Goal: Task Accomplishment & Management: Complete application form

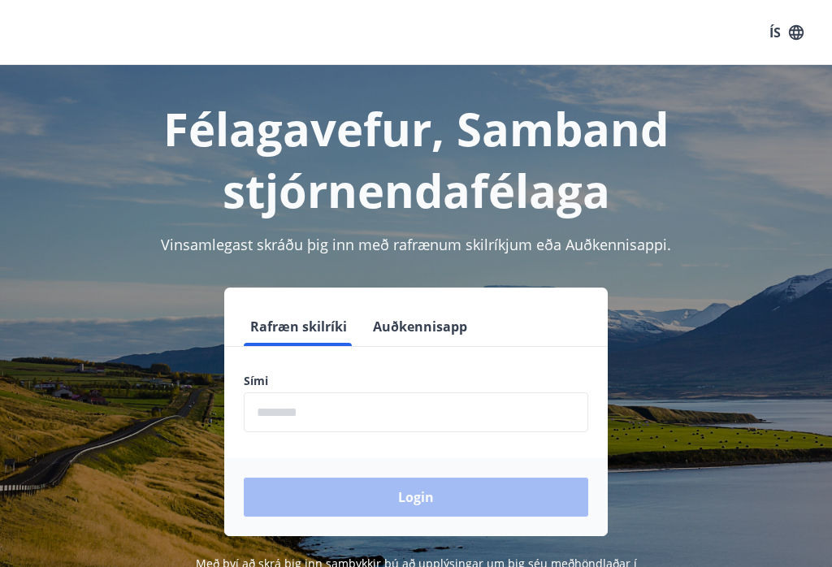
click at [403, 344] on button "Auðkennisapp" at bounding box center [420, 326] width 107 height 39
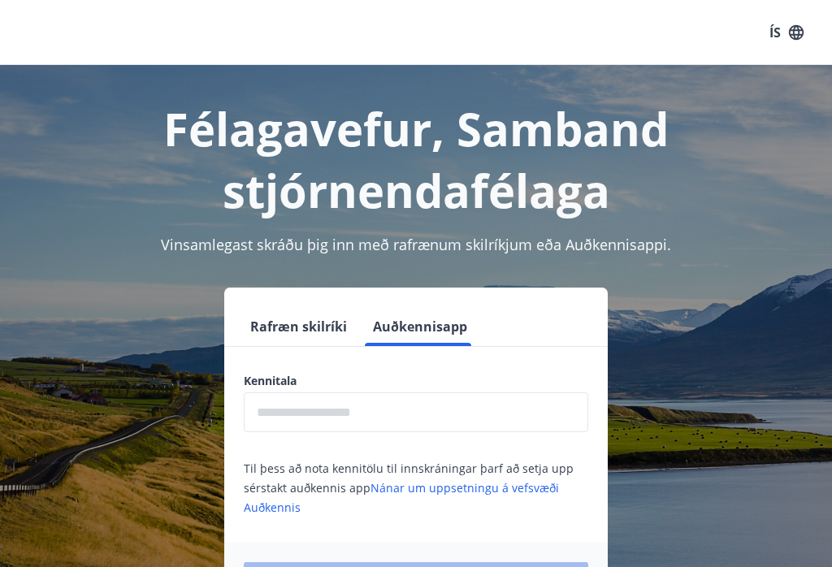
click at [311, 319] on button "Rafræn skilríki" at bounding box center [299, 326] width 110 height 39
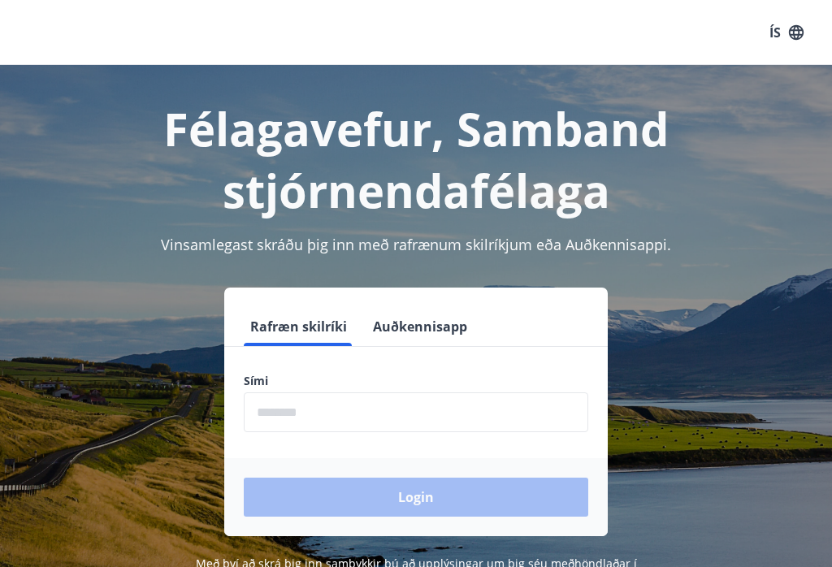
click at [361, 406] on input "phone" at bounding box center [416, 413] width 345 height 40
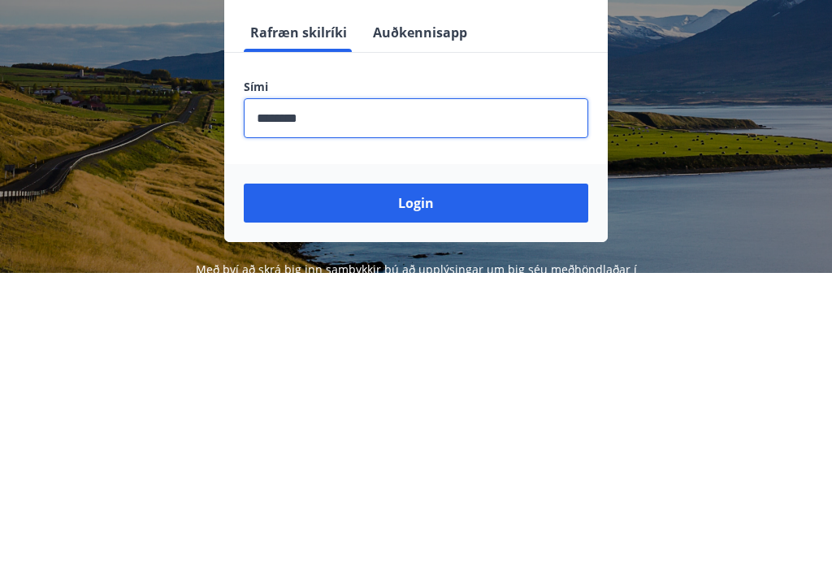
type input "********"
click at [467, 478] on button "Login" at bounding box center [416, 497] width 345 height 39
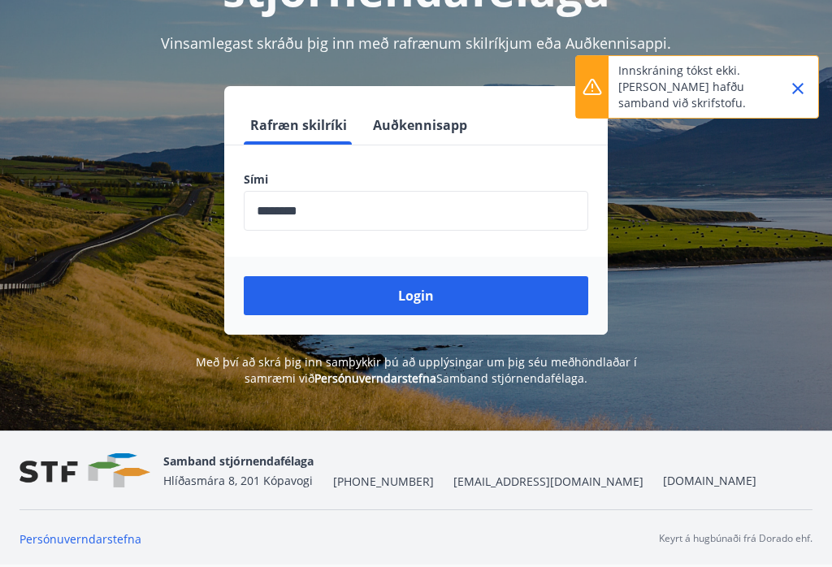
click at [424, 276] on button "Login" at bounding box center [416, 295] width 345 height 39
click at [351, 276] on button "Login" at bounding box center [416, 295] width 345 height 39
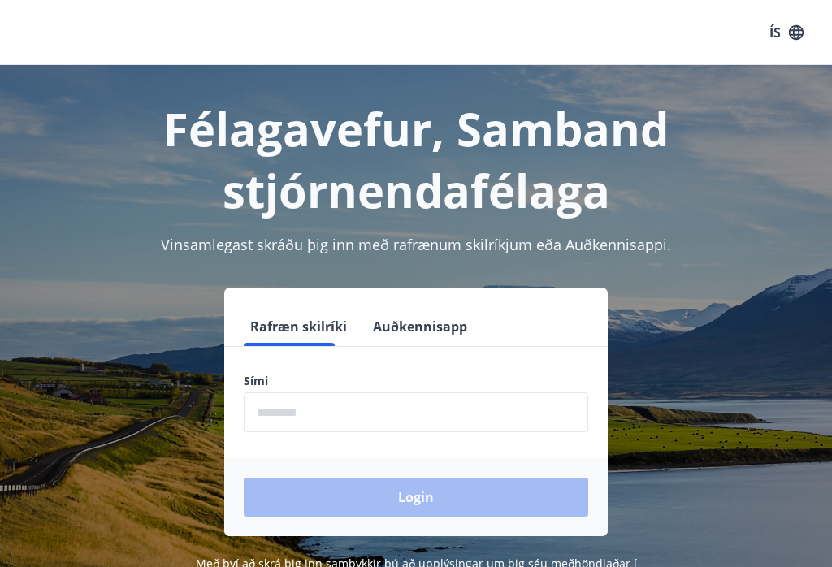
click at [376, 393] on input "phone" at bounding box center [416, 413] width 345 height 40
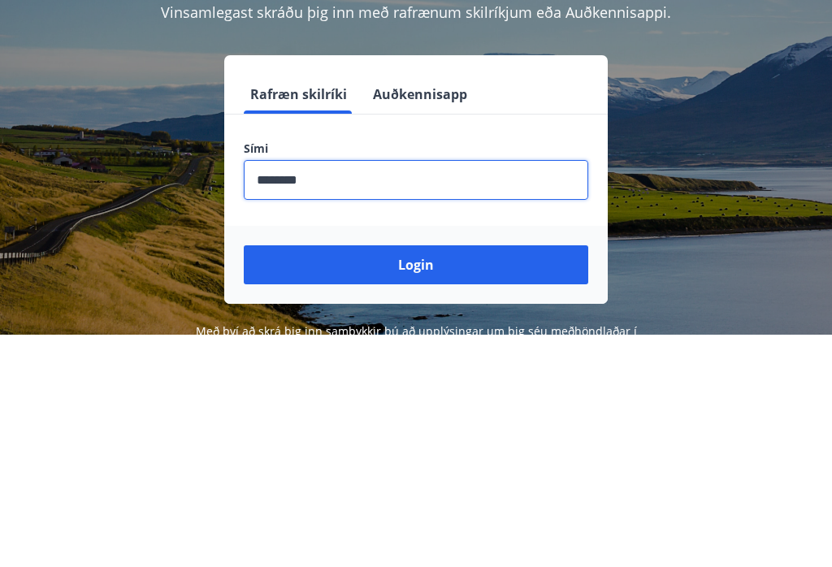
type input "********"
click at [771, 288] on div "Rafræn skilríki Auðkennisapp Sími ​ Login" at bounding box center [416, 412] width 793 height 249
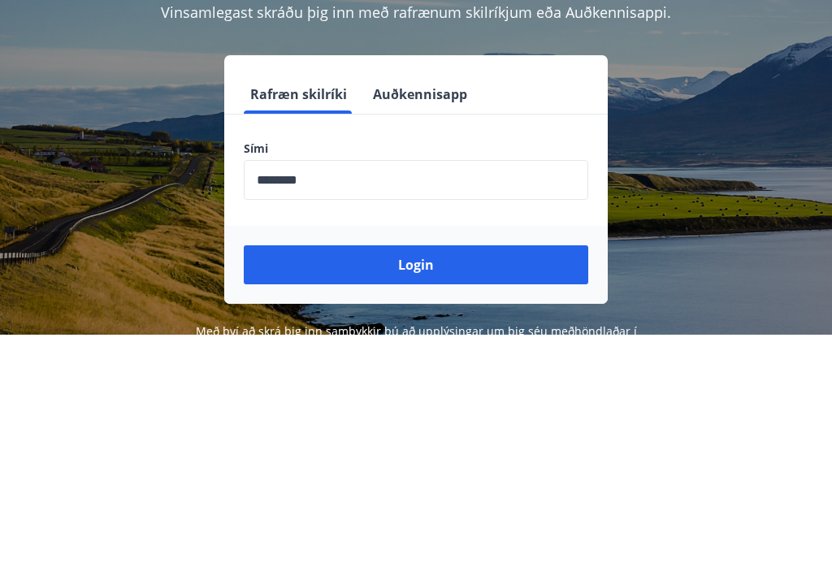
scroll to position [227, 0]
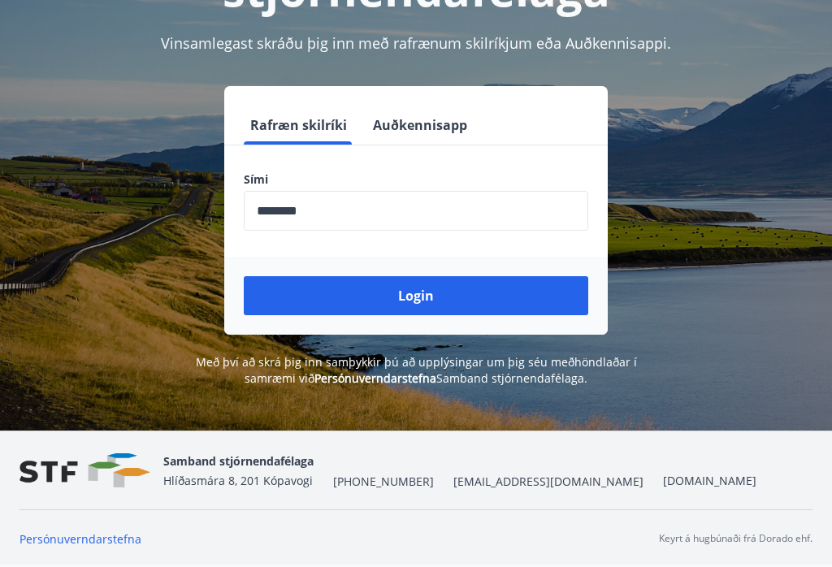
click at [445, 276] on button "Login" at bounding box center [416, 295] width 345 height 39
